Goal: Task Accomplishment & Management: Use online tool/utility

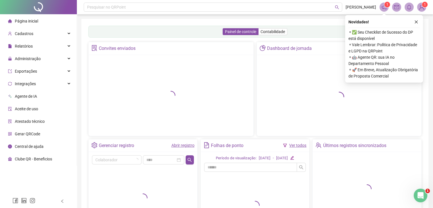
click at [385, 6] on sup "1" at bounding box center [387, 5] width 6 height 6
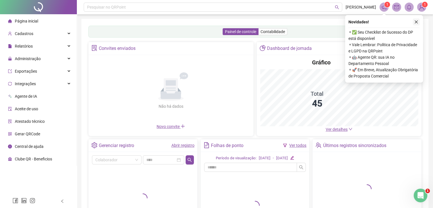
click at [416, 20] on icon "close" at bounding box center [416, 22] width 4 height 4
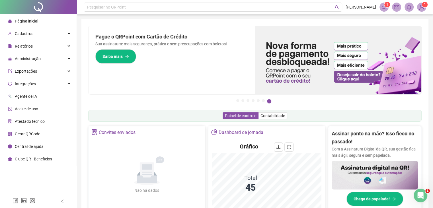
drag, startPoint x: 35, startPoint y: 64, endPoint x: 44, endPoint y: 64, distance: 8.8
click at [35, 64] on span "Administração" at bounding box center [24, 58] width 33 height 11
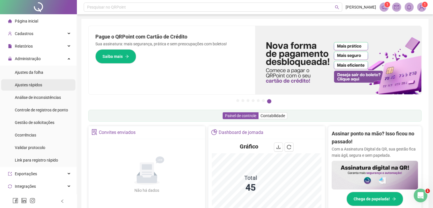
click at [33, 86] on span "Ajustes rápidos" at bounding box center [28, 85] width 27 height 5
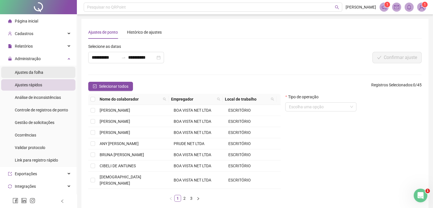
click at [37, 71] on span "Ajustes da folha" at bounding box center [29, 72] width 28 height 5
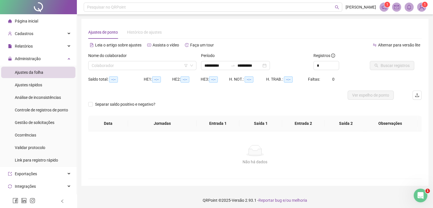
type input "**********"
click at [57, 110] on span "Controle de registros de ponto" at bounding box center [41, 110] width 53 height 5
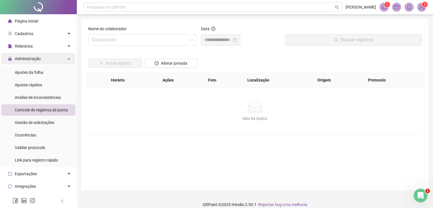
click at [36, 61] on span "Administração" at bounding box center [28, 58] width 26 height 5
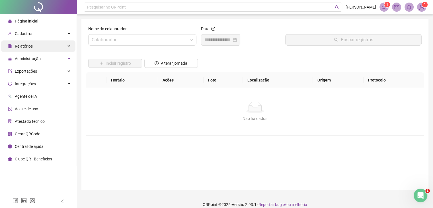
click at [39, 48] on div "Relatórios" at bounding box center [38, 45] width 74 height 11
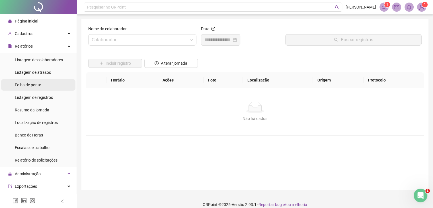
click at [36, 84] on span "Folha de ponto" at bounding box center [28, 85] width 26 height 5
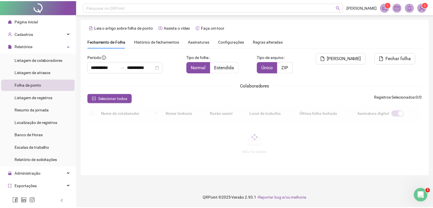
scroll to position [9, 0]
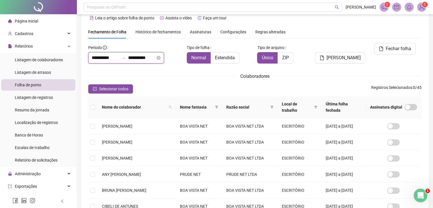
click at [119, 57] on input "**********" at bounding box center [105, 57] width 27 height 7
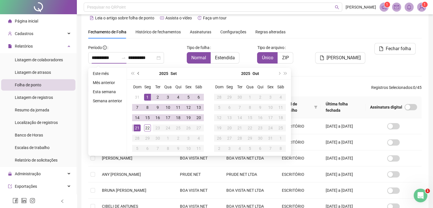
click at [137, 73] on span "prev-year" at bounding box center [138, 73] width 3 height 3
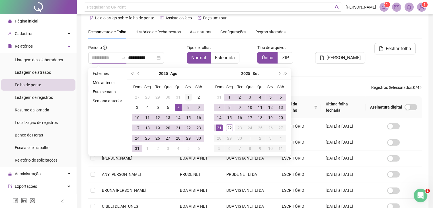
type input "**********"
click at [185, 96] on div "1" at bounding box center [188, 97] width 7 height 7
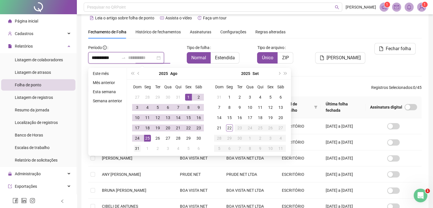
type input "**********"
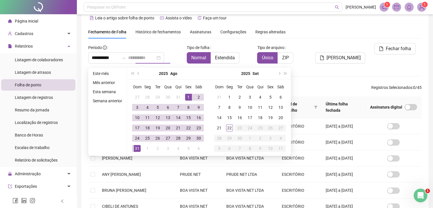
click at [139, 146] on div "31" at bounding box center [137, 148] width 7 height 7
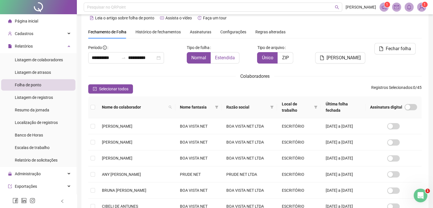
click at [225, 58] on span "Estendida" at bounding box center [225, 57] width 20 height 5
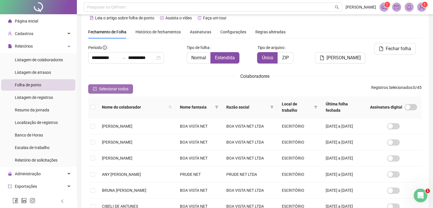
click at [97, 91] on button "Selecionar todos" at bounding box center [110, 88] width 45 height 9
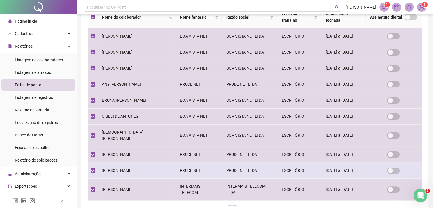
scroll to position [125, 0]
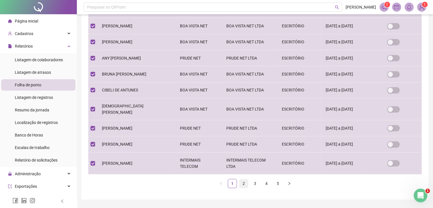
click at [245, 179] on link "2" at bounding box center [243, 183] width 9 height 9
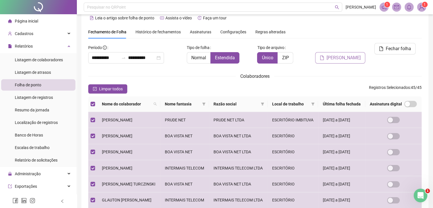
click at [341, 52] on button "[PERSON_NAME]" at bounding box center [340, 57] width 50 height 11
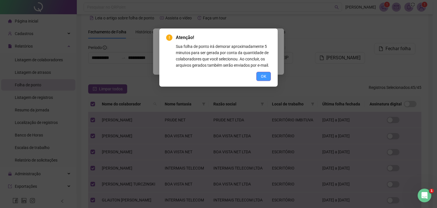
click at [263, 74] on span "OK" at bounding box center [263, 76] width 5 height 6
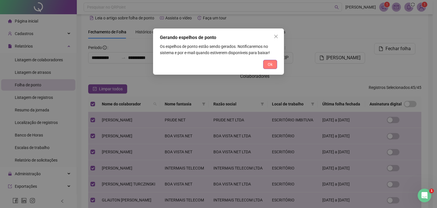
click at [273, 63] on button "Ok" at bounding box center [270, 64] width 14 height 9
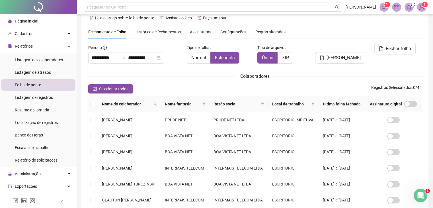
click at [410, 8] on icon "bell" at bounding box center [409, 7] width 4 height 5
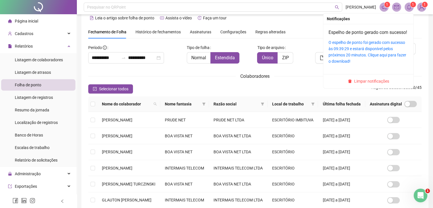
click at [411, 7] on icon "bell" at bounding box center [408, 7] width 5 height 5
click at [354, 51] on div "O espelho de ponto foi gerado com sucesso às 09:39:29 e estará disponível pelos…" at bounding box center [368, 51] width 80 height 25
click at [354, 49] on link "O espelho de ponto foi gerado com sucesso às 09:39:29 e estará disponível pelos…" at bounding box center [367, 51] width 78 height 23
